Goal: Task Accomplishment & Management: Use online tool/utility

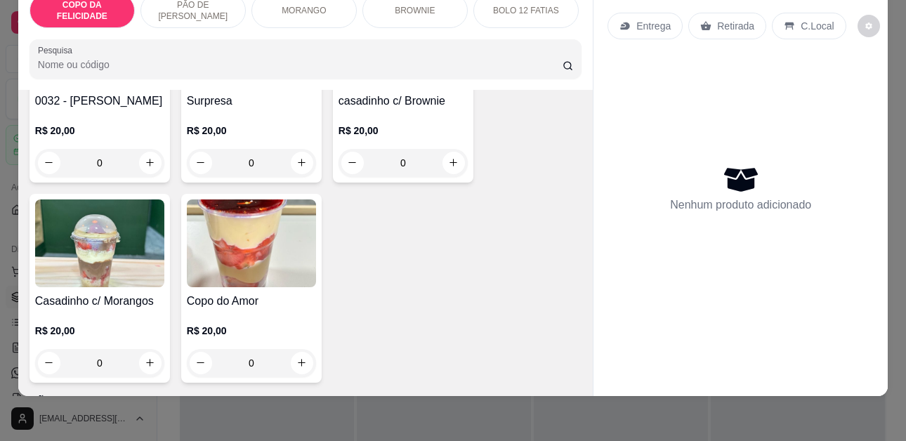
scroll to position [843, 0]
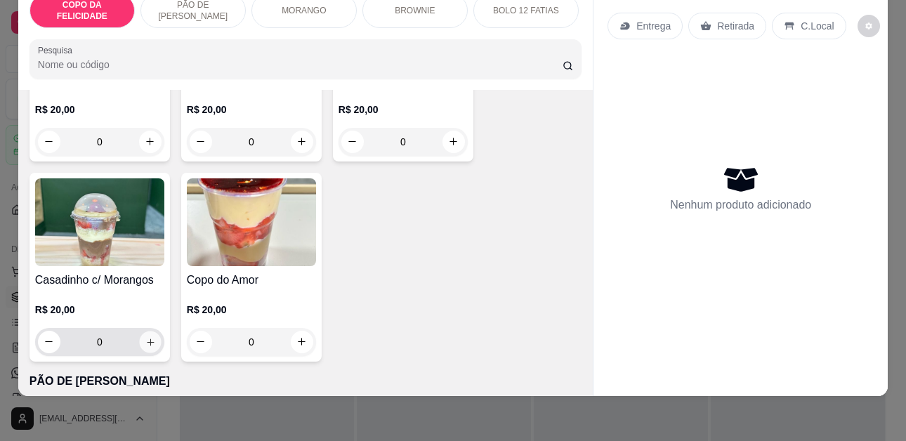
click at [147, 338] on icon "increase-product-quantity" at bounding box center [150, 341] width 7 height 7
type input "1"
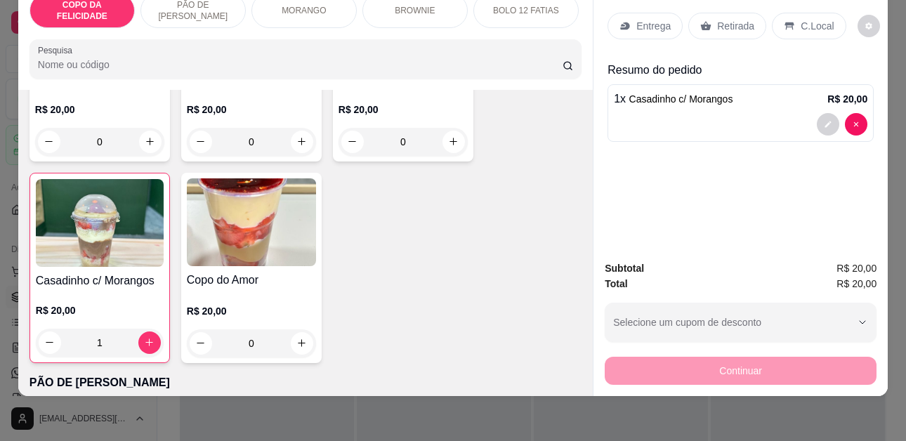
click at [710, 24] on div "Retirada" at bounding box center [727, 26] width 78 height 27
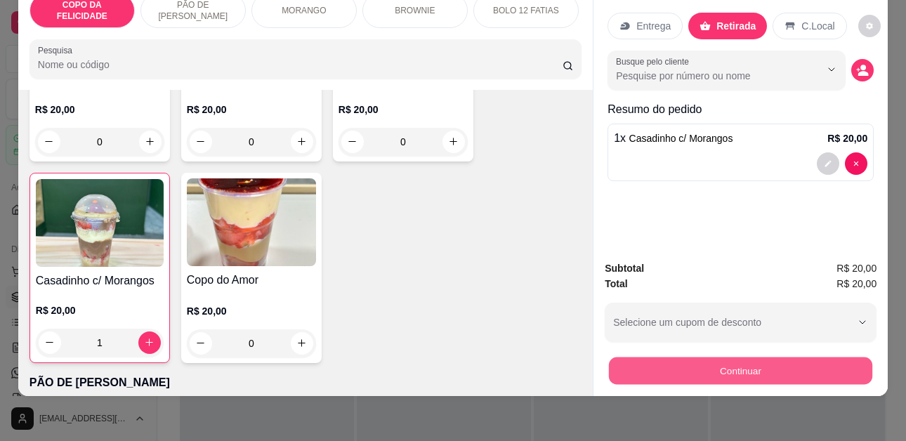
click at [744, 360] on button "Continuar" at bounding box center [740, 370] width 263 height 27
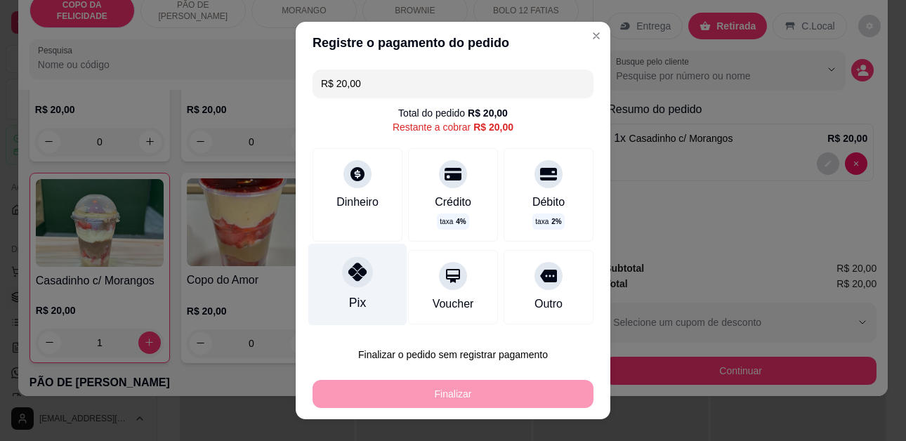
click at [344, 285] on div at bounding box center [357, 272] width 31 height 31
type input "R$ 0,00"
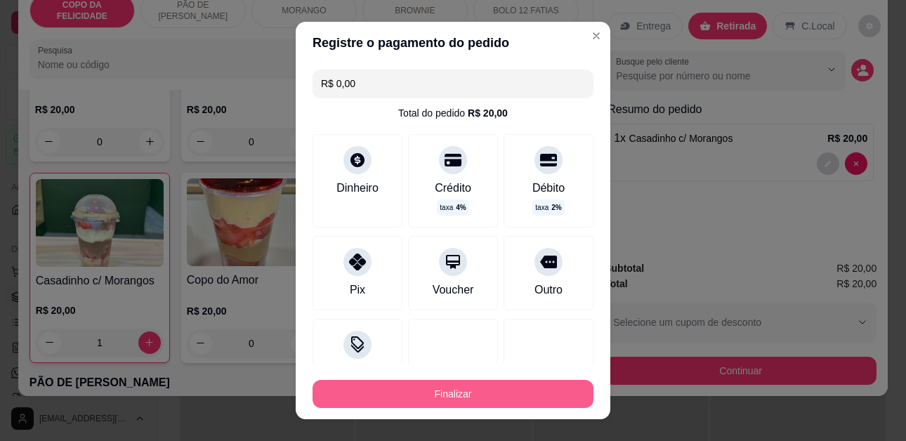
click at [464, 393] on button "Finalizar" at bounding box center [452, 394] width 281 height 28
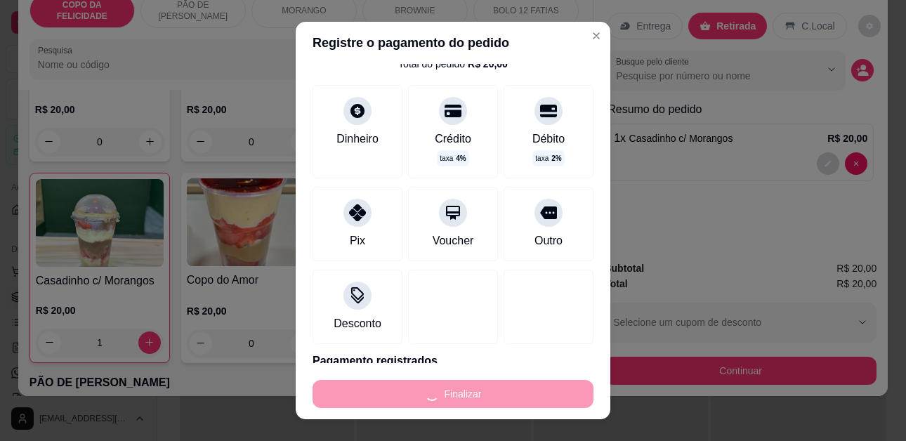
type input "0"
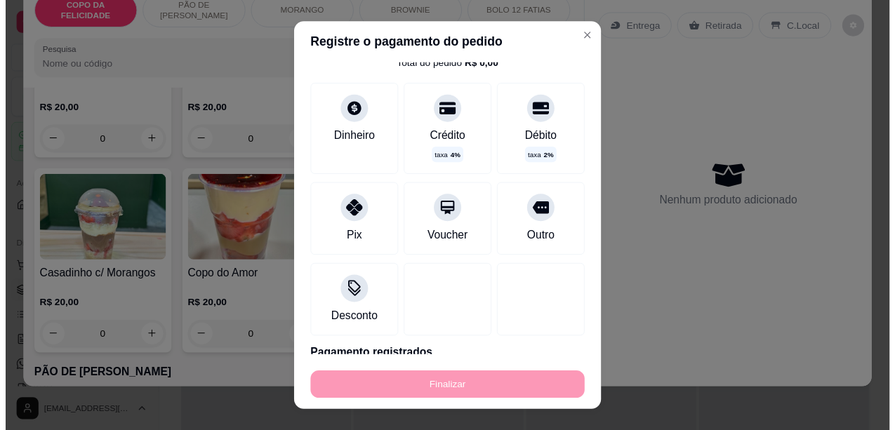
scroll to position [109, 0]
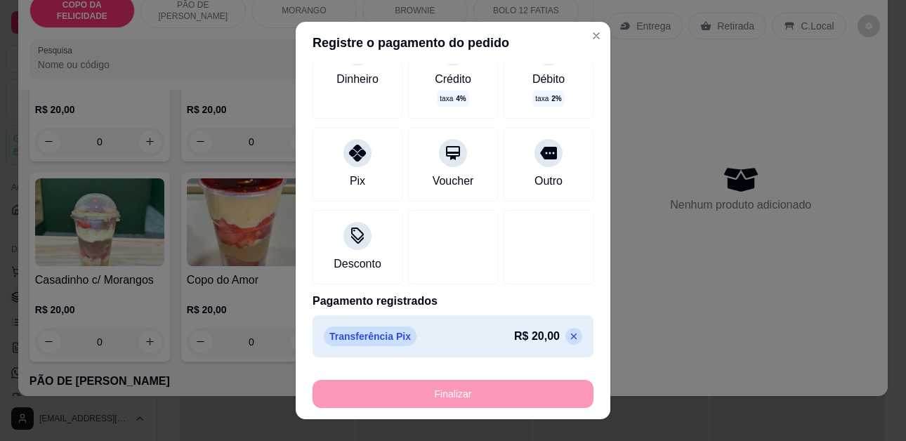
type input "-R$ 20,00"
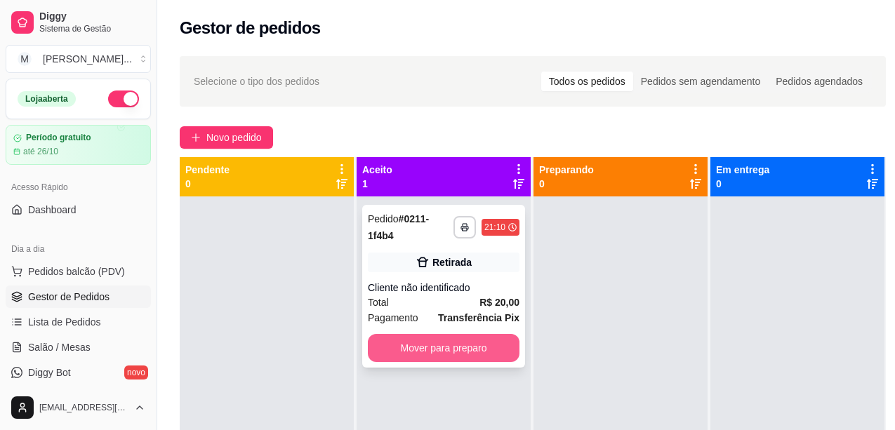
click at [446, 334] on button "Mover para preparo" at bounding box center [444, 348] width 152 height 28
click at [446, 334] on div "Mover para preparo" at bounding box center [444, 348] width 152 height 28
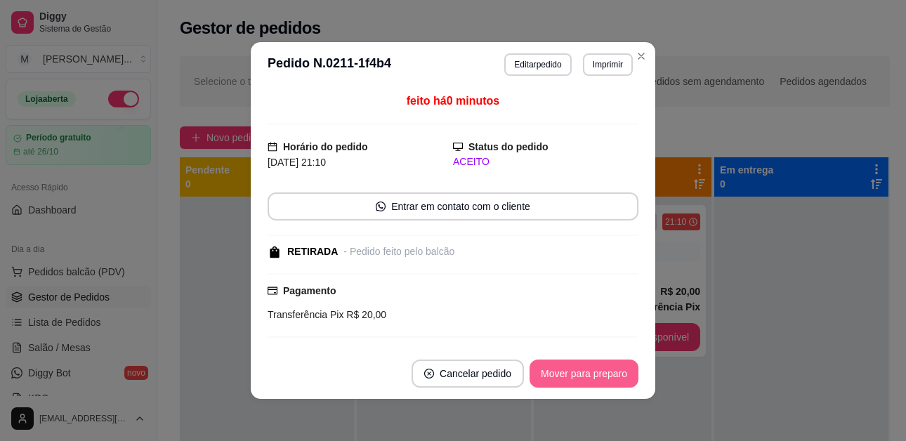
click at [586, 382] on button "Mover para preparo" at bounding box center [583, 374] width 109 height 28
click at [607, 371] on button "Mover para retirada disponível" at bounding box center [560, 374] width 155 height 28
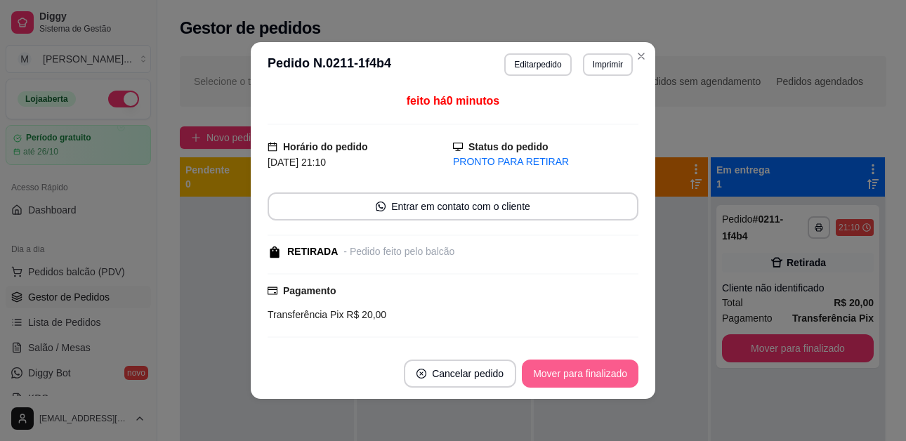
click at [566, 378] on button "Mover para finalizado" at bounding box center [580, 374] width 117 height 28
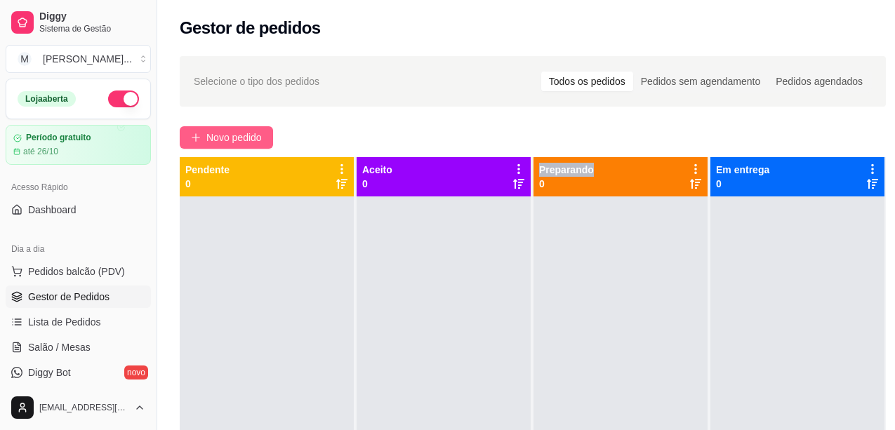
click at [217, 133] on span "Novo pedido" at bounding box center [233, 137] width 55 height 15
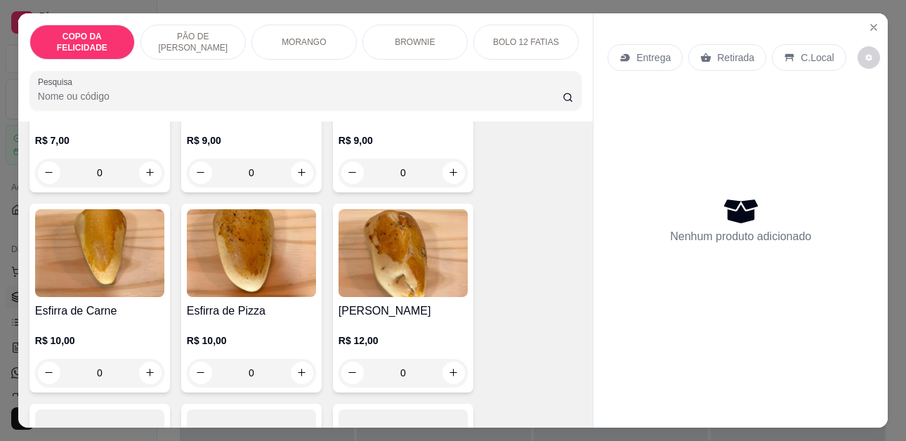
scroll to position [2949, 0]
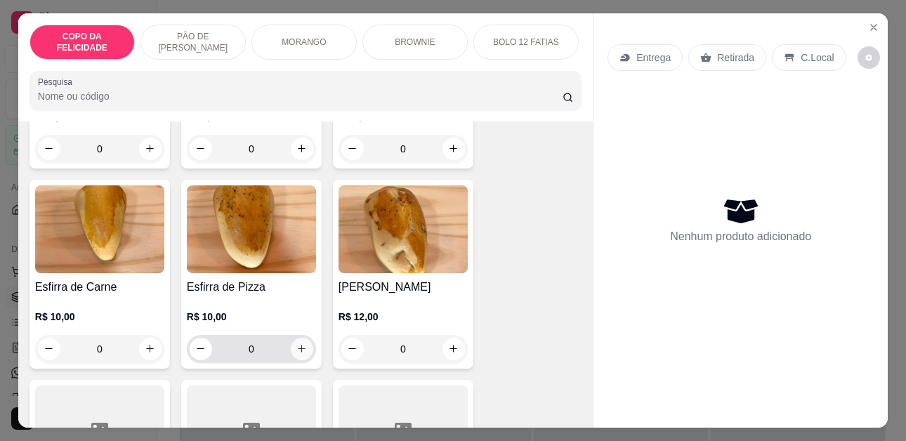
click at [297, 343] on icon "increase-product-quantity" at bounding box center [301, 348] width 11 height 11
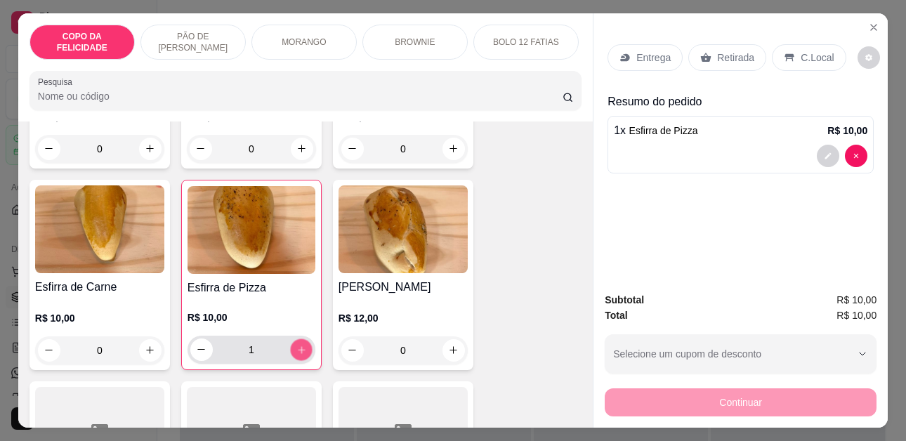
click at [297, 345] on icon "increase-product-quantity" at bounding box center [301, 350] width 11 height 11
type input "2"
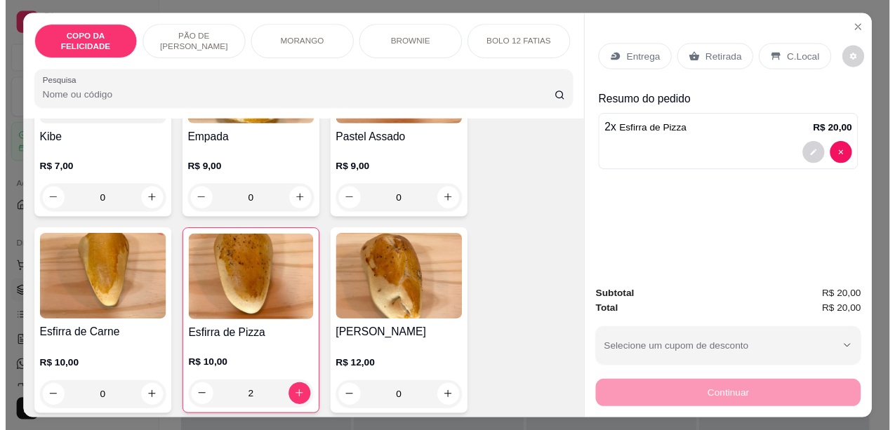
scroll to position [2809, 0]
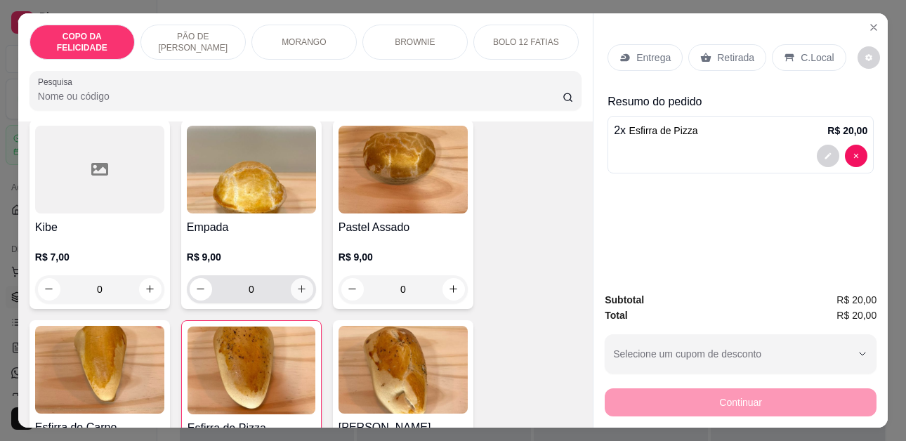
click at [298, 284] on icon "increase-product-quantity" at bounding box center [301, 289] width 11 height 11
type input "1"
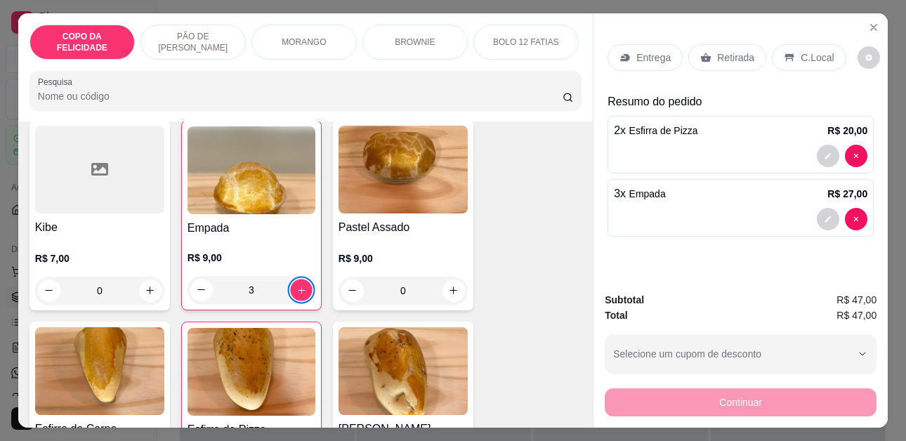
type input "4"
click at [822, 54] on p "C.Local" at bounding box center [817, 58] width 33 height 14
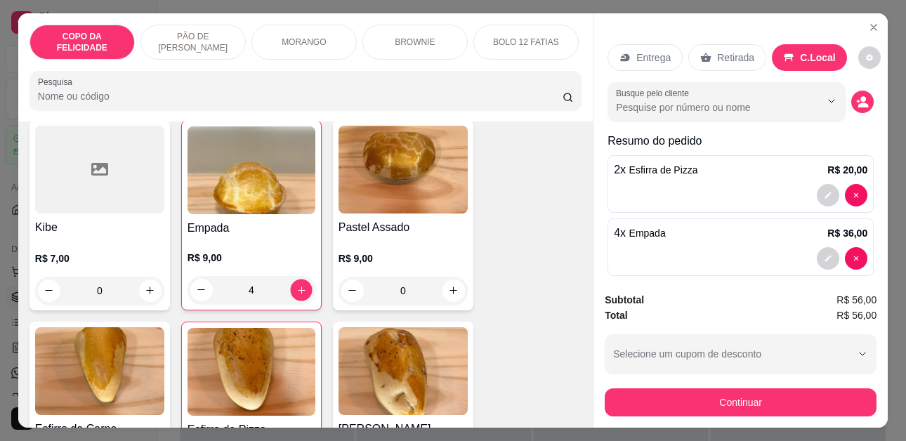
click at [650, 44] on div "Entrega" at bounding box center [644, 57] width 75 height 27
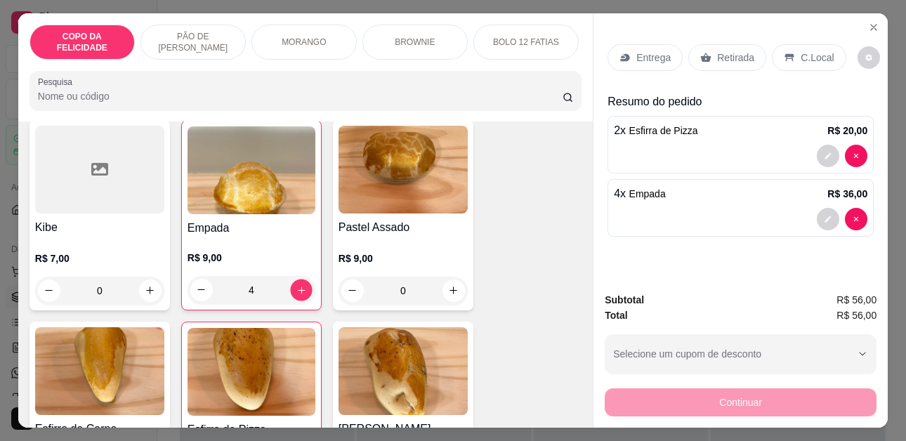
click at [805, 53] on p "C.Local" at bounding box center [817, 58] width 33 height 14
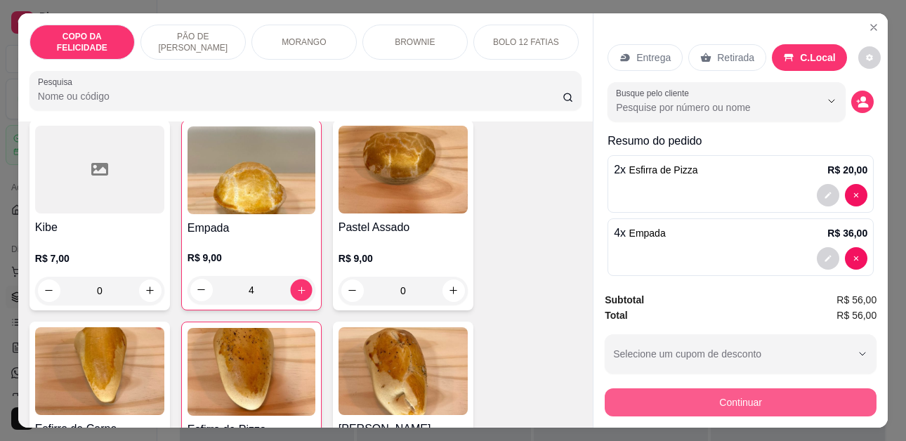
click at [749, 402] on button "Continuar" at bounding box center [741, 402] width 272 height 28
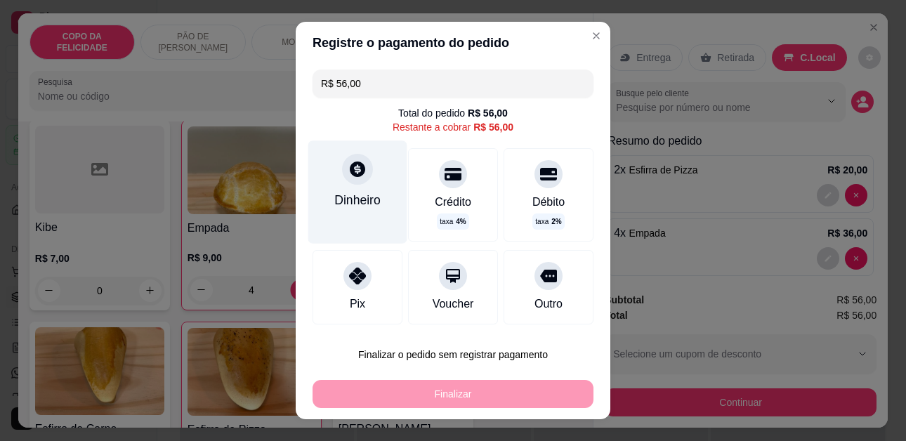
click at [353, 177] on icon at bounding box center [357, 169] width 18 height 18
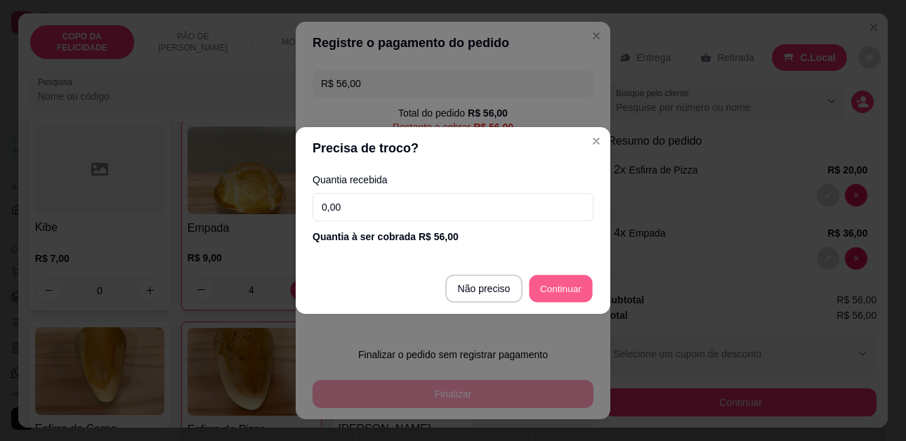
type input "R$ 0,00"
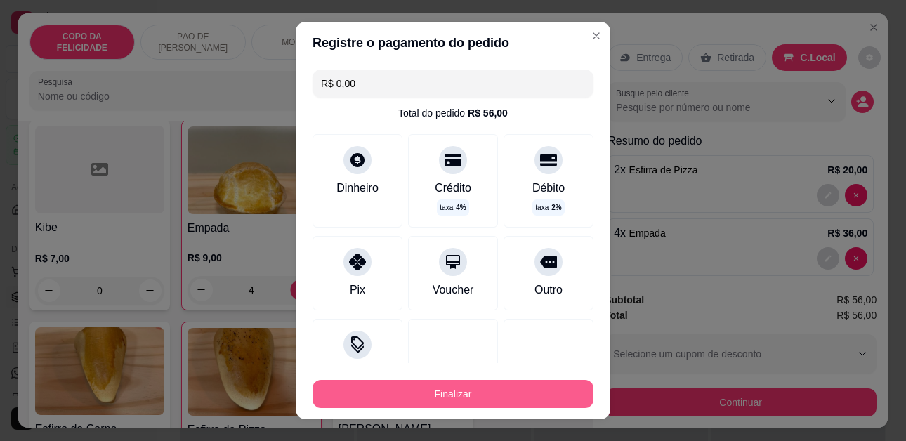
click at [565, 380] on button "Finalizar" at bounding box center [452, 394] width 281 height 28
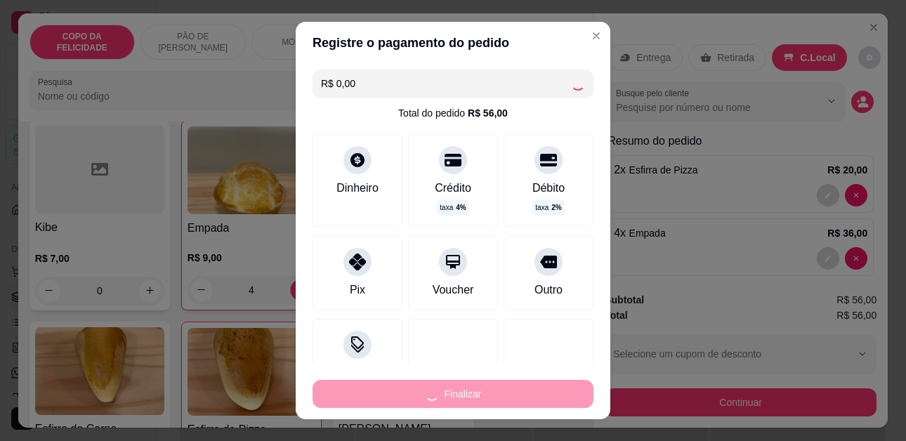
type input "0"
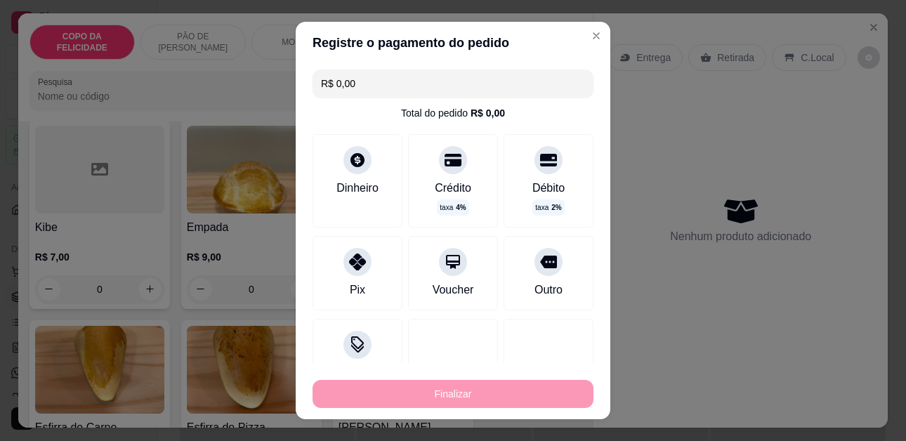
type input "-R$ 56,00"
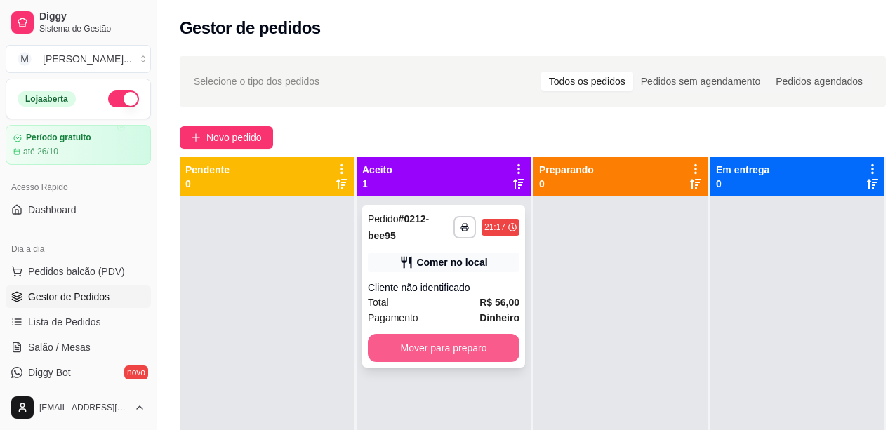
click at [496, 348] on button "Mover para preparo" at bounding box center [444, 348] width 152 height 28
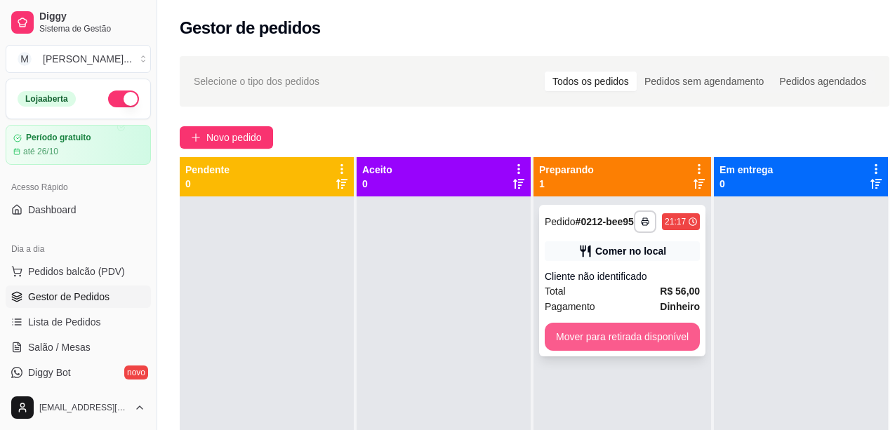
click at [610, 335] on button "Mover para retirada disponível" at bounding box center [622, 337] width 155 height 28
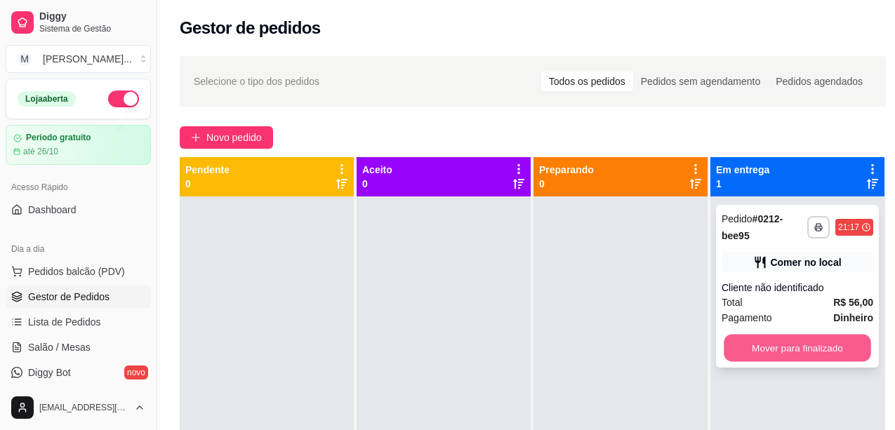
click at [807, 349] on button "Mover para finalizado" at bounding box center [797, 348] width 147 height 27
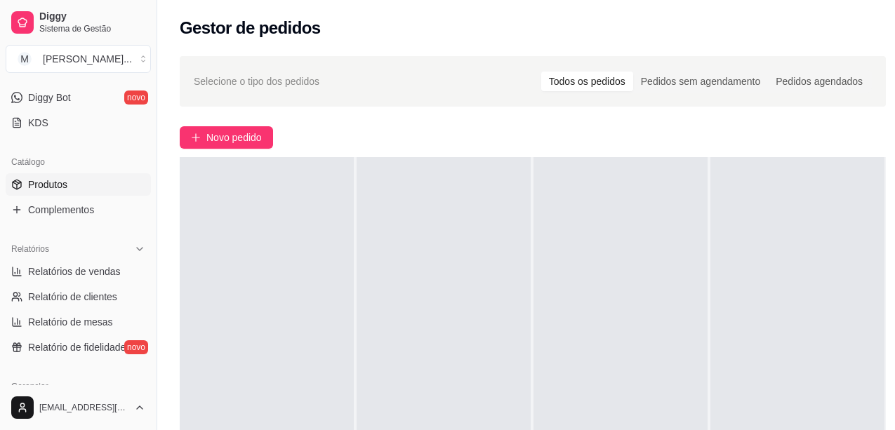
scroll to position [281, 0]
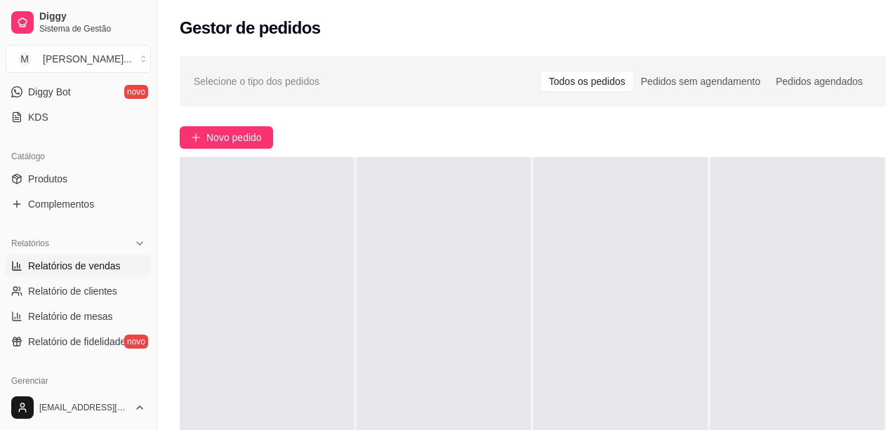
click at [86, 263] on span "Relatórios de vendas" at bounding box center [74, 266] width 93 height 14
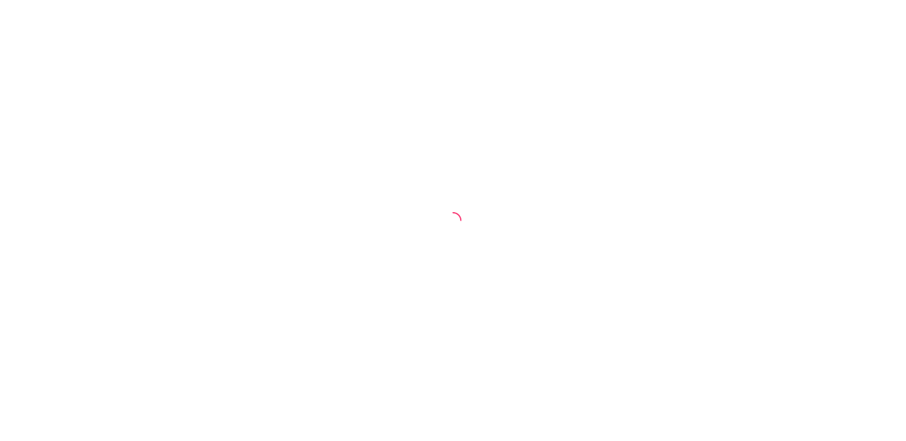
select select "ALL"
select select "0"
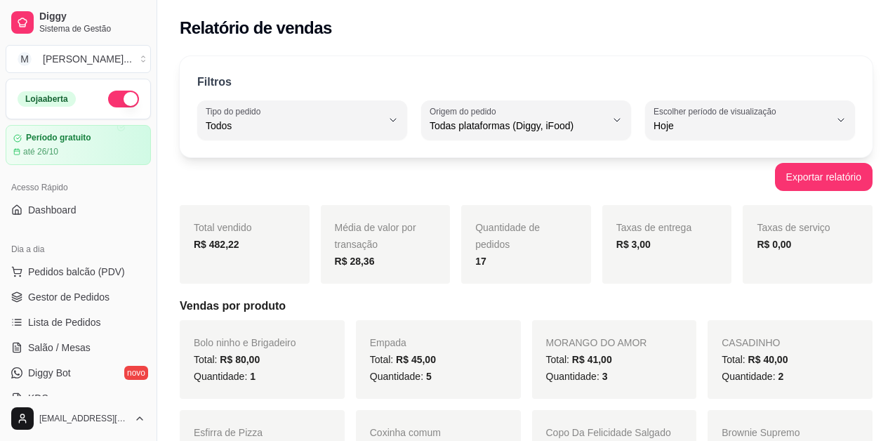
drag, startPoint x: 278, startPoint y: 62, endPoint x: 265, endPoint y: 63, distance: 13.4
click at [276, 62] on div "Filtros ALL Tipo do pedido Todos Entrega Retirada Mesa Consumo local Tipo do pe…" at bounding box center [526, 106] width 693 height 101
click at [97, 276] on span "Pedidos balcão (PDV)" at bounding box center [76, 272] width 97 height 14
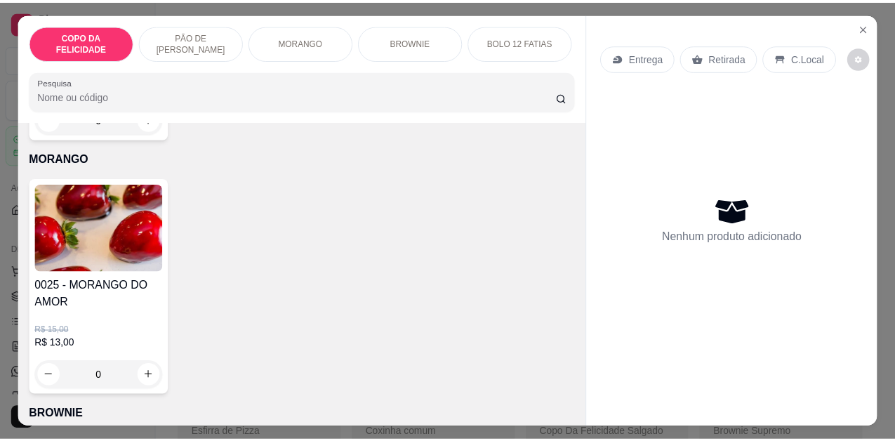
scroll to position [1334, 0]
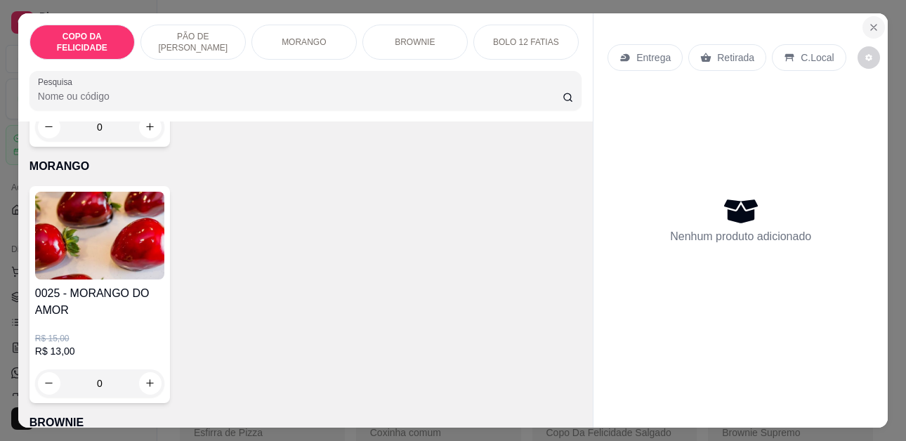
click at [868, 22] on icon "Close" at bounding box center [873, 27] width 11 height 11
